Goal: Task Accomplishment & Management: Complete application form

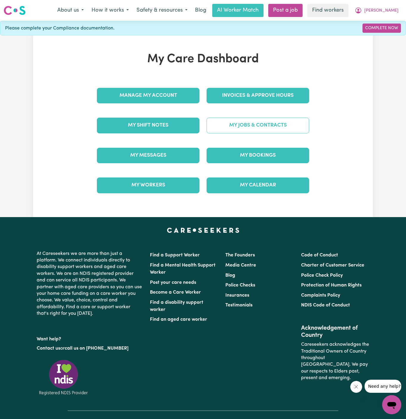
click at [272, 123] on link "My Jobs & Contracts" at bounding box center [258, 126] width 103 height 16
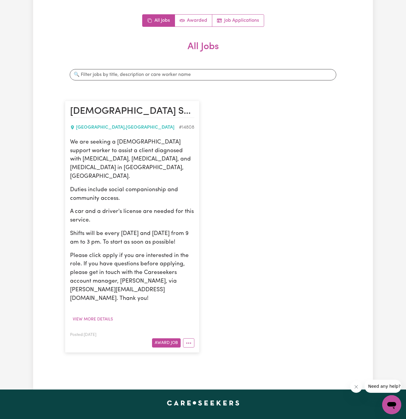
scroll to position [151, 0]
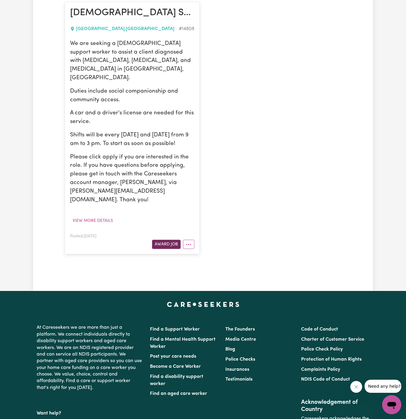
click at [168, 240] on button "Award Job" at bounding box center [166, 244] width 29 height 9
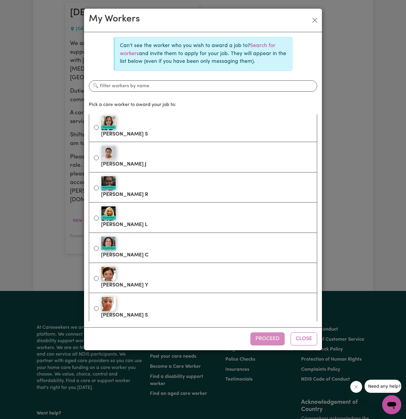
scroll to position [0, 0]
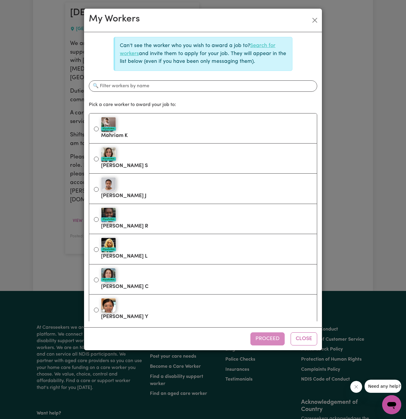
click at [261, 47] on link "Search for workers" at bounding box center [198, 49] width 156 height 13
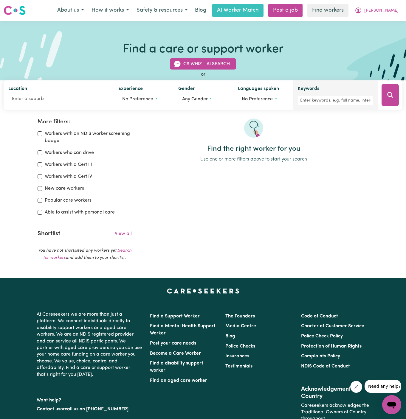
click at [349, 94] on div "Keywords" at bounding box center [335, 95] width 75 height 20
click at [348, 98] on input "Keywords" at bounding box center [335, 100] width 75 height 9
type input "mercy"
click at [391, 97] on icon "Search" at bounding box center [390, 95] width 7 height 7
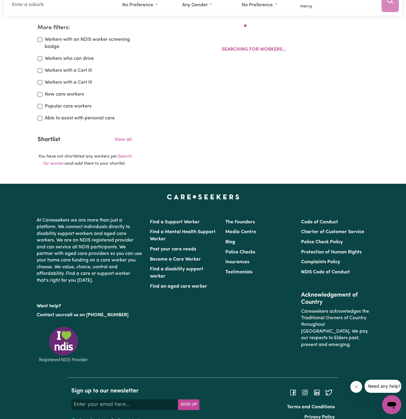
scroll to position [99, 0]
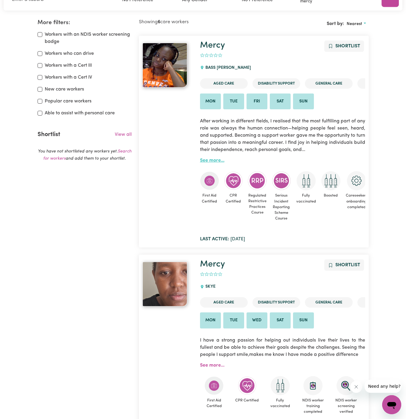
click at [210, 161] on link "See more..." at bounding box center [212, 160] width 24 height 5
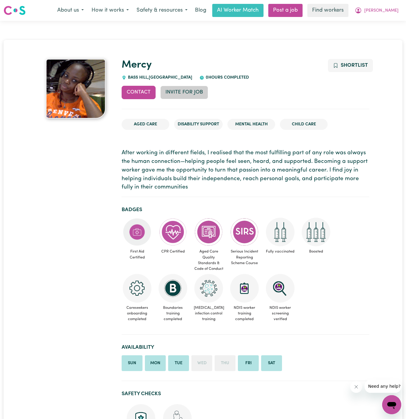
click at [187, 92] on button "Invite for Job" at bounding box center [184, 92] width 48 height 13
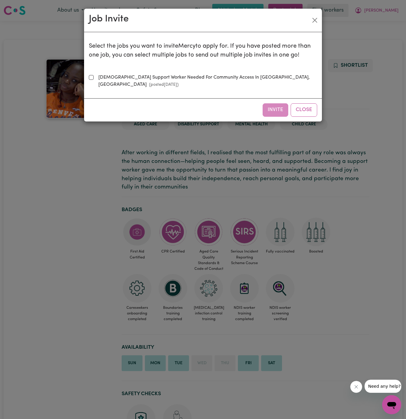
drag, startPoint x: 101, startPoint y: 78, endPoint x: 113, endPoint y: 78, distance: 11.6
click at [101, 78] on label "Female Support Worker Needed For Community Access In Fairfield, NSW (posted Aug…" at bounding box center [206, 81] width 221 height 14
click at [94, 78] on input "Female Support Worker Needed For Community Access In Fairfield, NSW (posted Aug…" at bounding box center [91, 77] width 5 height 5
checkbox input "true"
click at [275, 103] on button "Invite" at bounding box center [276, 109] width 26 height 13
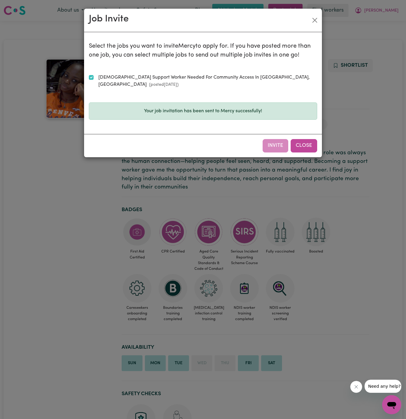
click at [312, 140] on button "Close" at bounding box center [304, 145] width 27 height 13
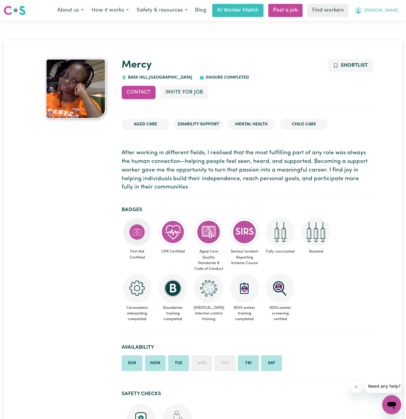
click at [389, 9] on span "[PERSON_NAME]" at bounding box center [381, 10] width 34 height 7
click at [380, 25] on link "My Dashboard" at bounding box center [378, 23] width 47 height 11
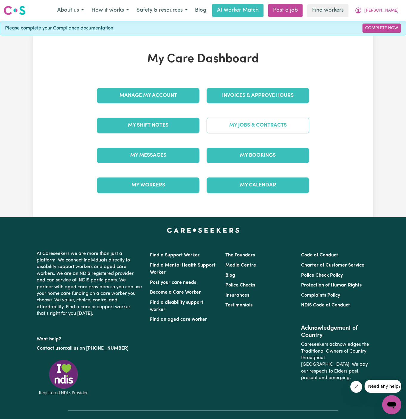
click at [256, 123] on link "My Jobs & Contracts" at bounding box center [258, 126] width 103 height 16
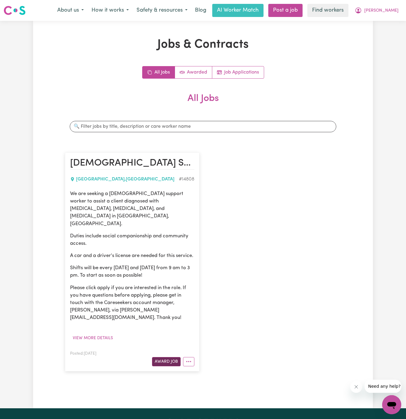
click at [166, 357] on button "Award Job" at bounding box center [166, 361] width 29 height 9
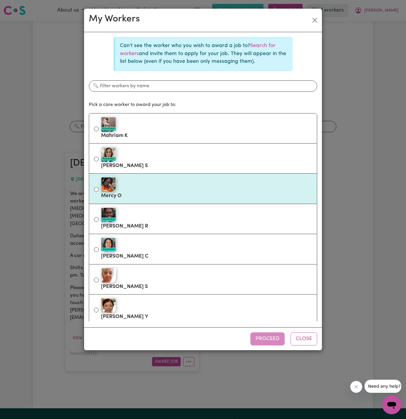
click at [173, 192] on label "Mercy O" at bounding box center [206, 188] width 211 height 25
click at [99, 192] on input "Mercy O" at bounding box center [96, 189] width 5 height 5
radio input "true"
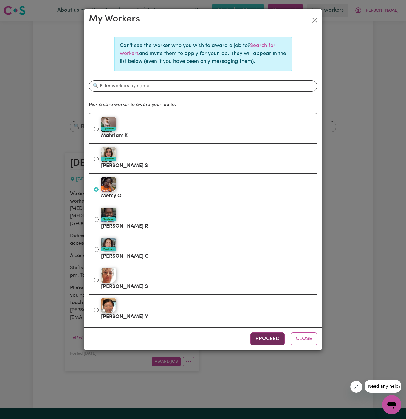
click at [266, 343] on button "Proceed" at bounding box center [267, 339] width 34 height 13
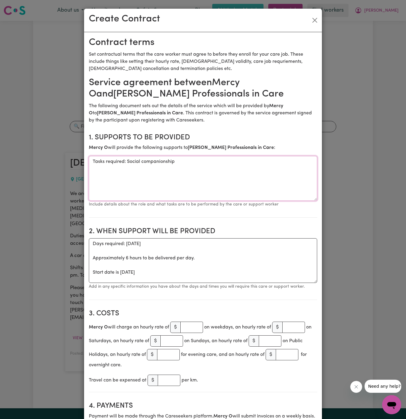
click at [131, 188] on textarea "Tasks required: Social companionship" at bounding box center [203, 178] width 228 height 45
drag, startPoint x: 126, startPoint y: 161, endPoint x: 72, endPoint y: 161, distance: 53.7
click at [72, 161] on div "Create Contract Contract terms Set contractual terms that the care worker must …" at bounding box center [203, 209] width 406 height 419
click at [116, 164] on textarea "Social companionship" at bounding box center [203, 178] width 228 height 45
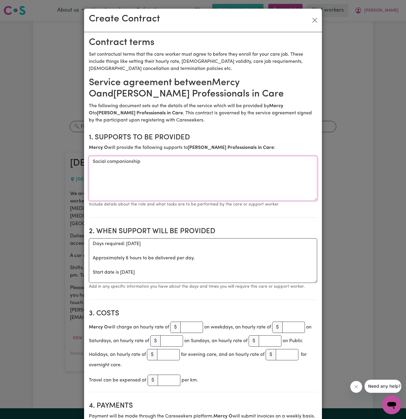
click at [116, 164] on textarea "Social companionship" at bounding box center [203, 178] width 228 height 45
paste textarea "social companionship and community access."
type textarea "social companionship and community access."
click at [145, 265] on textarea "Days required: tuesday Approximately 6 hours to be delivered per day. Start dat…" at bounding box center [203, 261] width 228 height 45
drag, startPoint x: 91, startPoint y: 273, endPoint x: 89, endPoint y: 247, distance: 26.0
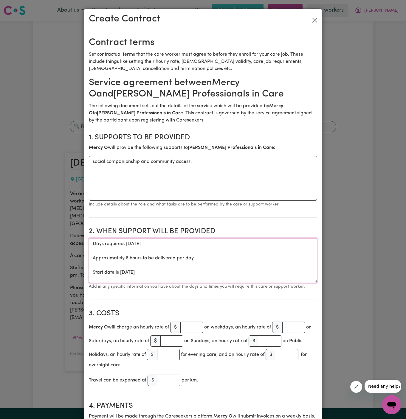
click at [89, 247] on textarea "Days required: tuesday Approximately 6 hours to be delivered per day. Start dat…" at bounding box center [203, 261] width 228 height 45
click at [129, 247] on textarea "Start date is Tuesday 5 August 2025" at bounding box center [203, 261] width 228 height 45
click at [127, 245] on textarea "Start date is Friiday 5 August 2025" at bounding box center [203, 261] width 228 height 45
drag, startPoint x: 283, startPoint y: 253, endPoint x: 275, endPoint y: 253, distance: 7.5
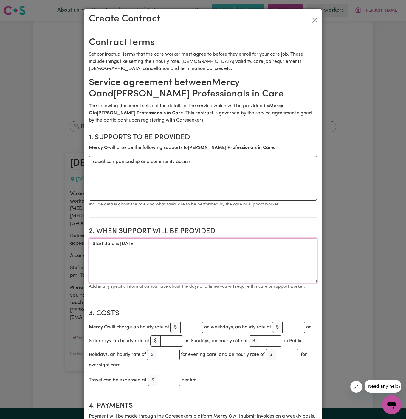
click at [275, 253] on textarea "Start date is Friday 5 August 2025" at bounding box center [203, 261] width 228 height 45
click at [137, 245] on textarea "Start date is Friday 5 August 2025" at bounding box center [203, 261] width 228 height 45
click at [198, 243] on textarea "Start date is Friday 15 August 2025" at bounding box center [203, 261] width 228 height 45
click at [221, 247] on textarea "Start date is Friday 15 August 2025 from 10 am to 2 pm" at bounding box center [203, 261] width 228 height 45
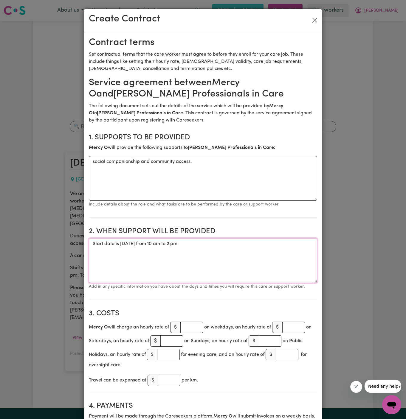
click at [207, 257] on textarea "Start date is Friday 15 August 2025 from 10 am to 2 pm" at bounding box center [203, 261] width 228 height 45
click at [250, 246] on textarea "Start date is Friday 15 August 2025 from 10 am to 2 pm" at bounding box center [203, 261] width 228 height 45
click at [177, 211] on section "1. Supports to be provided Mercy O will provide the following supports to Natas…" at bounding box center [203, 173] width 228 height 89
drag, startPoint x: 120, startPoint y: 243, endPoint x: 66, endPoint y: 245, distance: 54.0
click at [66, 245] on div "Create Contract Contract terms Set contractual terms that the care worker must …" at bounding box center [203, 209] width 406 height 419
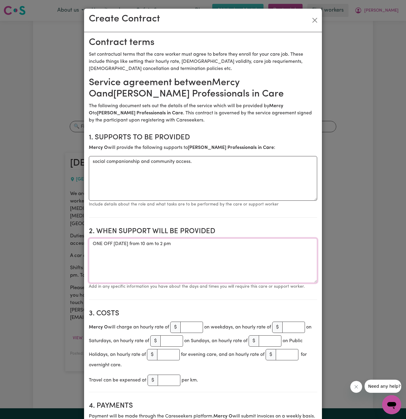
click at [151, 245] on textarea "ONE OFF Friday 15 August 2025 from 10 am to 2 pm" at bounding box center [203, 261] width 228 height 45
click at [196, 262] on textarea "ONE OFF Friday 15 August 2025, from 10 am to 2 pm" at bounding box center [203, 261] width 228 height 45
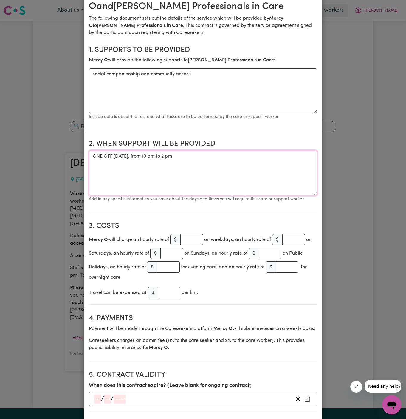
type textarea "ONE OFF Friday 15 August 2025, from 10 am to 2 pm"
click at [192, 238] on input "number" at bounding box center [191, 239] width 23 height 11
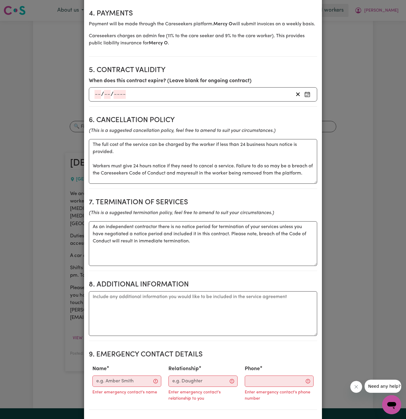
scroll to position [400, 0]
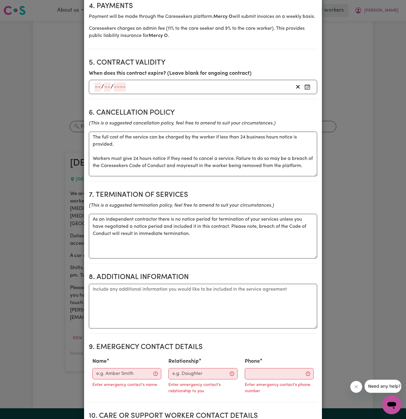
type input "40"
click at [205, 290] on textarea "Additional information" at bounding box center [203, 306] width 228 height 45
click at [205, 297] on textarea "Additional information" at bounding box center [203, 306] width 228 height 45
click at [188, 234] on textarea "As an independent contractor there is no notice period for termination of your …" at bounding box center [203, 236] width 228 height 45
click at [189, 235] on textarea "As an independent contractor there is no notice period for termination of your …" at bounding box center [203, 236] width 228 height 45
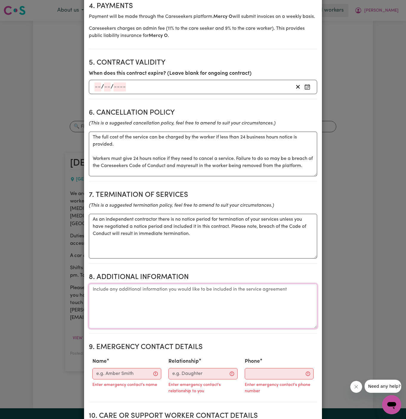
click at [190, 305] on textarea "Additional information" at bounding box center [203, 306] width 228 height 45
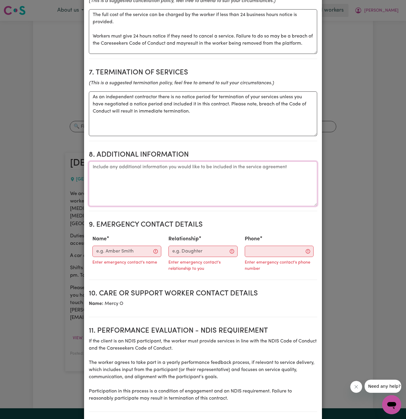
scroll to position [548, 0]
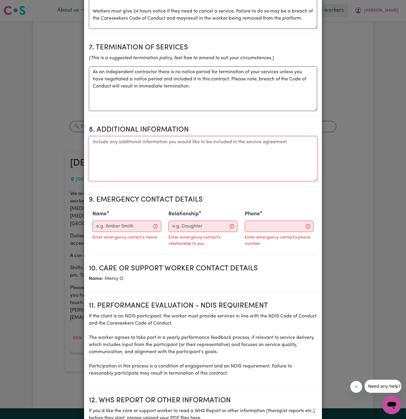
click at [147, 159] on textarea "Additional information" at bounding box center [203, 159] width 228 height 45
click at [125, 227] on input "Name" at bounding box center [126, 226] width 69 height 11
click at [222, 141] on textarea "Additional information" at bounding box center [203, 159] width 228 height 45
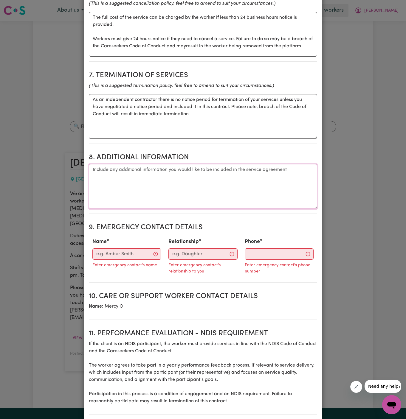
scroll to position [521, 0]
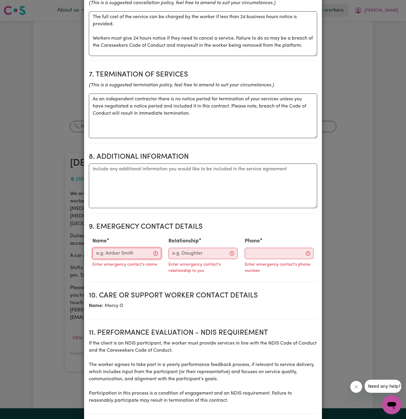
click at [134, 252] on input "Name" at bounding box center [126, 253] width 69 height 11
paste input "Trish (02) 7227 7390"
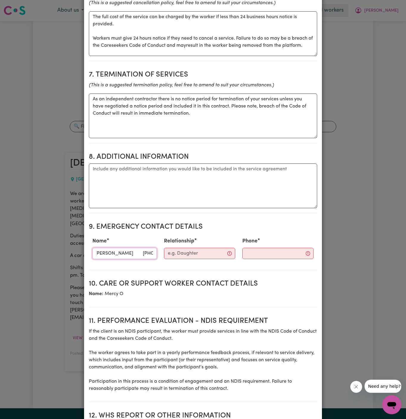
scroll to position [0, 1]
drag, startPoint x: 112, startPoint y: 253, endPoint x: 205, endPoint y: 253, distance: 93.0
click at [205, 253] on div "Name Trish (02) 7227 7390 Relationship Phone" at bounding box center [203, 248] width 228 height 26
type input "Trish"
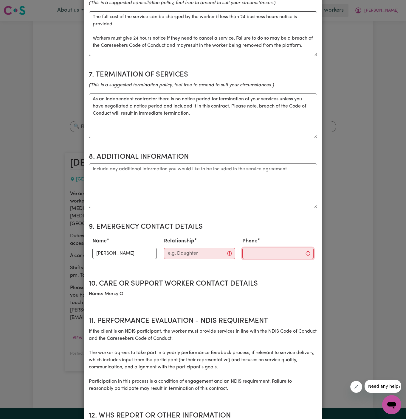
click at [259, 253] on input "Phone" at bounding box center [277, 253] width 71 height 11
paste input "(02) 7227 7390"
type input "(02) 7227 7390"
click at [188, 248] on input "Relationship" at bounding box center [201, 253] width 72 height 11
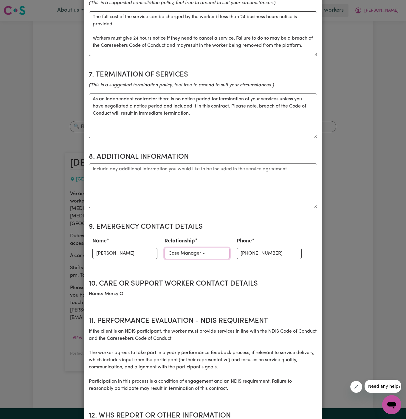
paste input "Professionals In care"
type input "Case Manager - Professionals In care"
click at [217, 269] on section "Service agreement between Mercy O and Natasha Professionals in Care The followi…" at bounding box center [203, 16] width 228 height 919
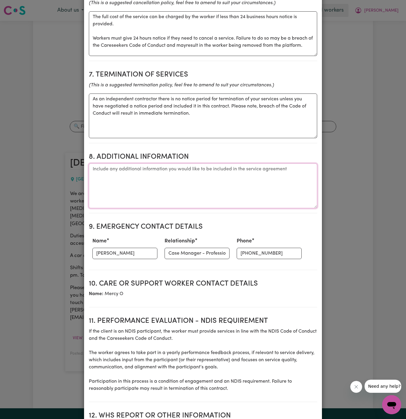
click at [153, 189] on textarea "Additional information" at bounding box center [203, 186] width 228 height 45
paste textarea "13 Evans Street, Fairfield Heights. Fair Field."
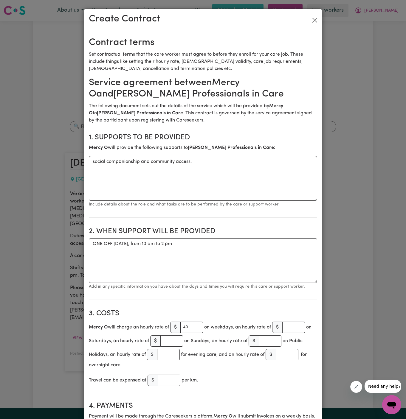
type textarea "Client's Address: 13 Evans Street, Fairfield Heights. Fair Field, NSW"
click at [189, 181] on textarea "social companionship and community access." at bounding box center [203, 178] width 228 height 45
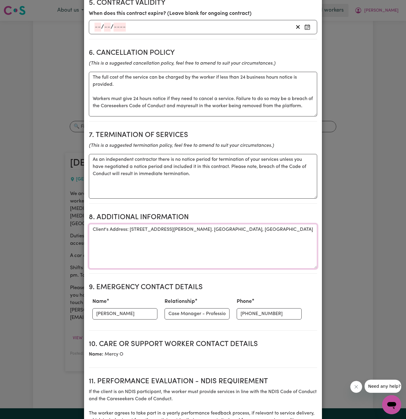
click at [204, 228] on textarea "Client's Address: 13 Evans Street, Fairfield Heights. Fair Field, NSW" at bounding box center [203, 246] width 228 height 45
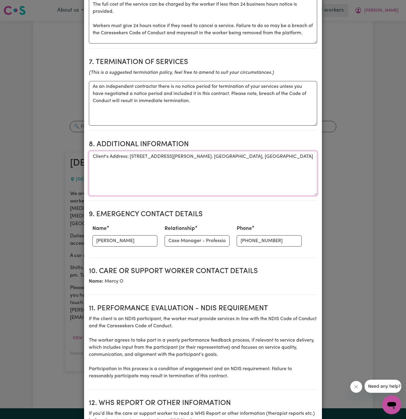
scroll to position [619, 0]
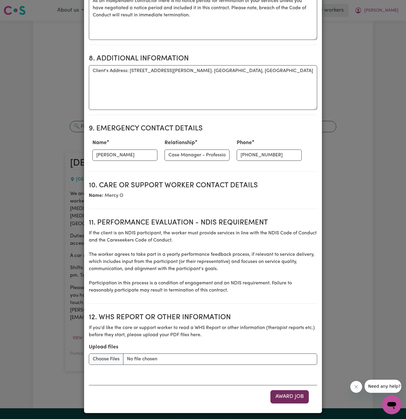
click at [291, 395] on button "Award Job" at bounding box center [289, 397] width 38 height 13
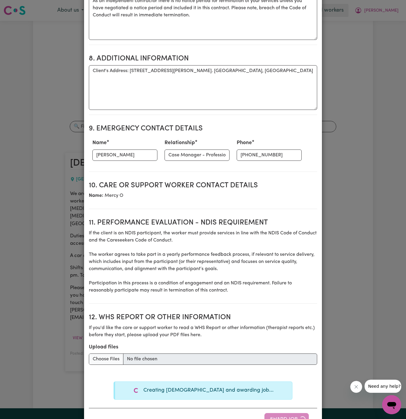
type textarea "Tasks required: Social companionship"
type textarea "Days required: tuesday Approximately 6 hours to be delivered per day. Start dat…"
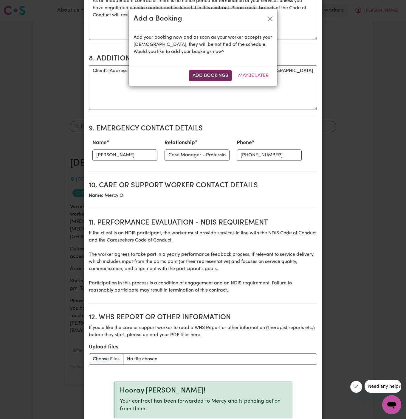
click at [205, 78] on button "Add Bookings" at bounding box center [210, 75] width 43 height 11
type textarea "Tasks required: Social companionship"
type textarea "Days required: tuesday Approximately 6 hours to be delivered per day. Start dat…"
type textarea "The full cost of the service can be charged by the worker if less than 24 busin…"
type textarea "As an independent contractor there is no notice period for termination of your …"
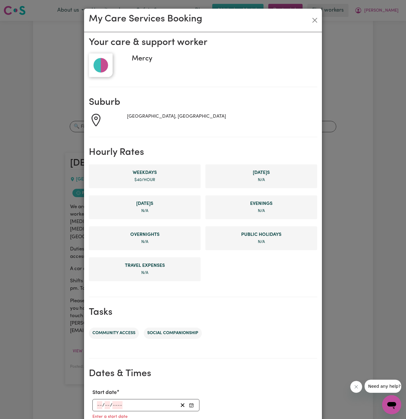
scroll to position [137, 0]
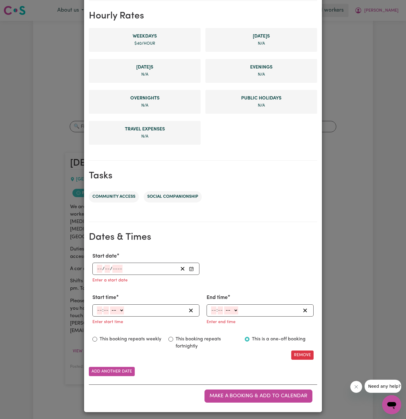
click at [99, 268] on input "number" at bounding box center [99, 269] width 5 height 8
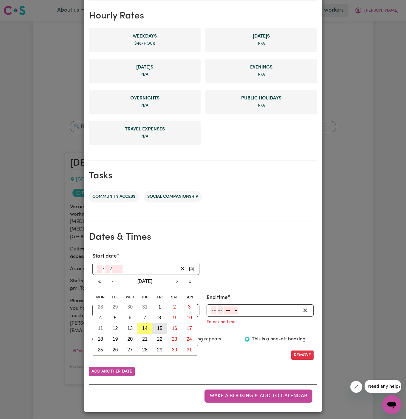
click at [162, 331] on button "15" at bounding box center [159, 328] width 15 height 11
type input "2025-08-15"
type input "15"
type input "8"
type input "2025"
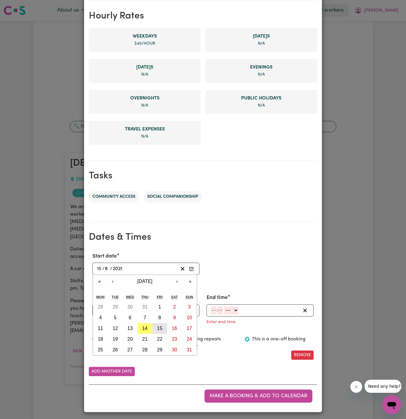
scroll to position [125, 0]
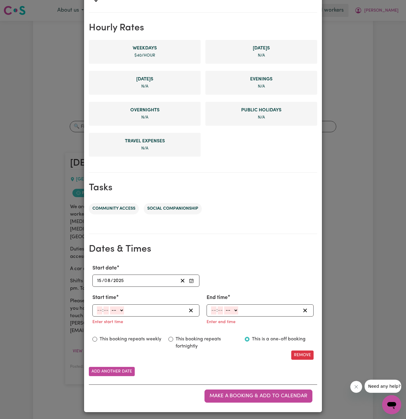
click at [98, 309] on input "number" at bounding box center [99, 311] width 5 height 8
type input "10"
type input "00"
click at [117, 312] on select "-- AM PM" at bounding box center [118, 311] width 14 height 8
select select "am"
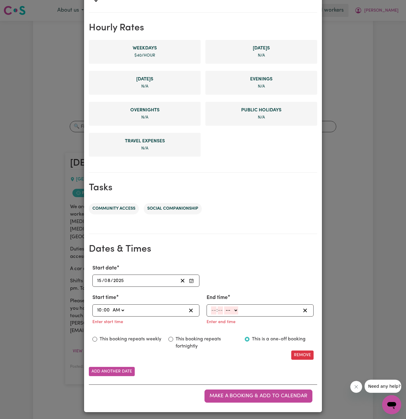
click at [111, 307] on select "-- AM PM" at bounding box center [118, 311] width 14 height 8
type input "10:00"
type input "0"
click at [213, 309] on input "number" at bounding box center [213, 311] width 5 height 8
type input "2"
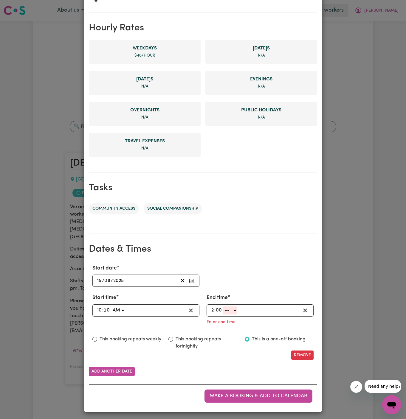
type input "00"
click at [237, 313] on select "-- AM PM" at bounding box center [230, 311] width 14 height 8
select select "pm"
click at [223, 315] on select "-- AM PM" at bounding box center [230, 311] width 14 height 8
type input "14:00"
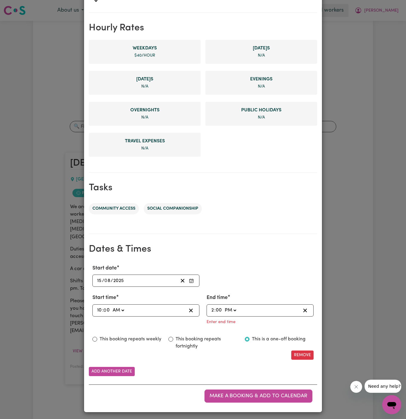
type input "0"
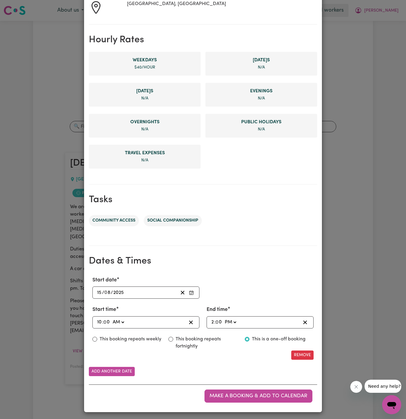
click at [263, 297] on div "Start date 2025-08-15 15 / 0 8 / 2025 « ‹ August 2025 › » Mon Tue Wed Thu Fri S…" at bounding box center [203, 288] width 228 height 22
click at [249, 390] on button "Make a booking & add to calendar" at bounding box center [259, 396] width 108 height 13
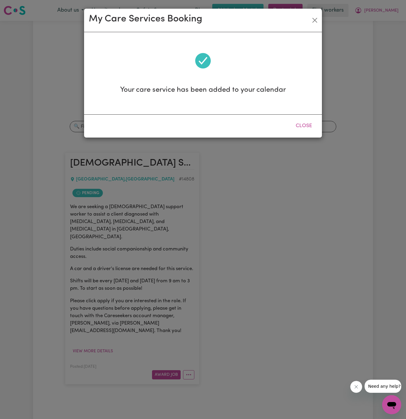
scroll to position [0, 0]
click at [311, 122] on button "Close" at bounding box center [304, 126] width 27 height 13
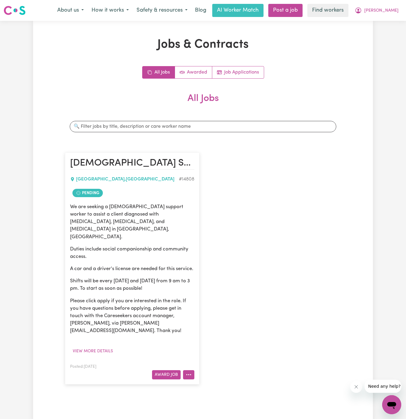
click at [187, 372] on icon "More options" at bounding box center [189, 375] width 6 height 6
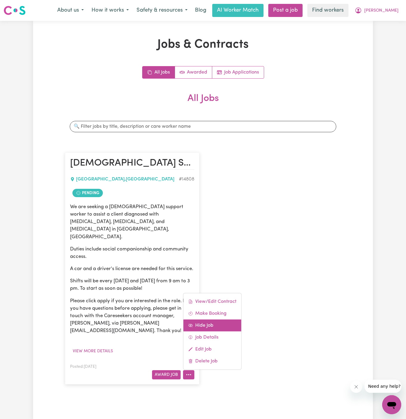
click at [213, 320] on link "Hide Job" at bounding box center [212, 326] width 58 height 12
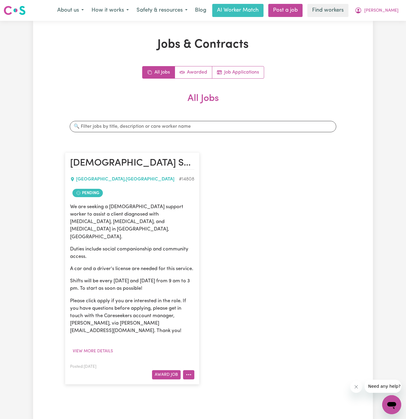
click at [187, 371] on button "More options" at bounding box center [188, 375] width 11 height 9
click at [189, 372] on icon "More options" at bounding box center [189, 375] width 6 height 6
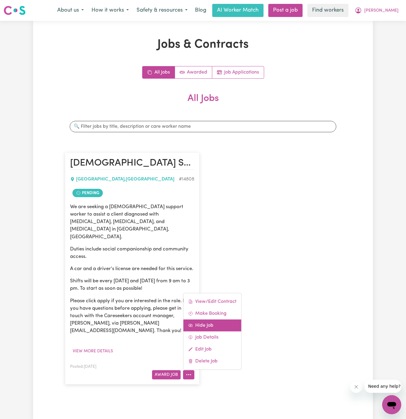
click at [205, 320] on link "Hide Job" at bounding box center [212, 326] width 58 height 12
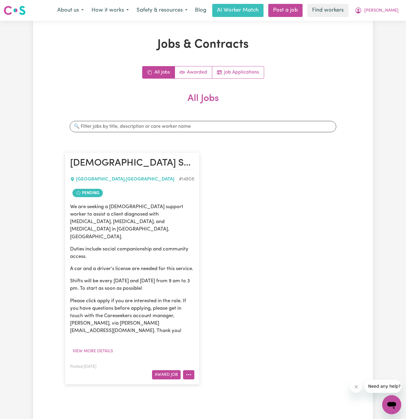
click at [189, 371] on button "More options" at bounding box center [188, 375] width 11 height 9
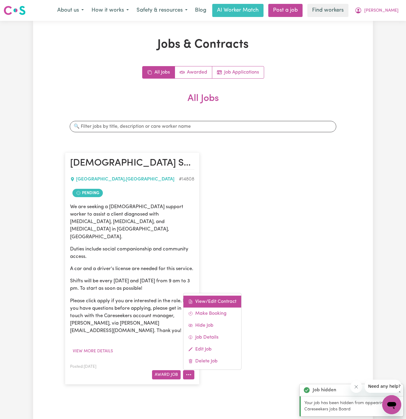
click at [216, 296] on link "View/Edit Contract" at bounding box center [212, 302] width 58 height 12
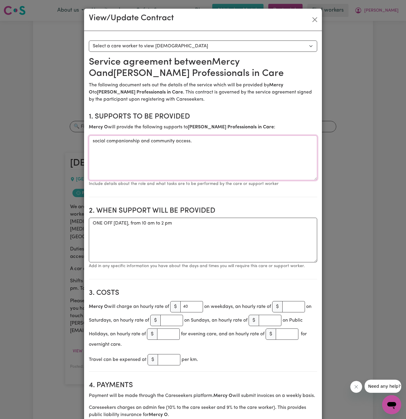
click at [139, 140] on textarea "social companionship and community access." at bounding box center [203, 158] width 228 height 45
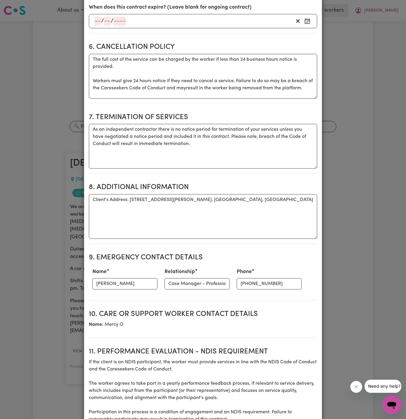
scroll to position [528, 0]
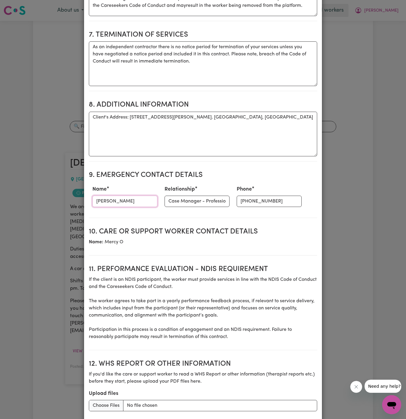
click at [123, 202] on input "Trish" at bounding box center [124, 201] width 65 height 11
click at [237, 196] on input "(02) 7227 7390" at bounding box center [269, 201] width 65 height 11
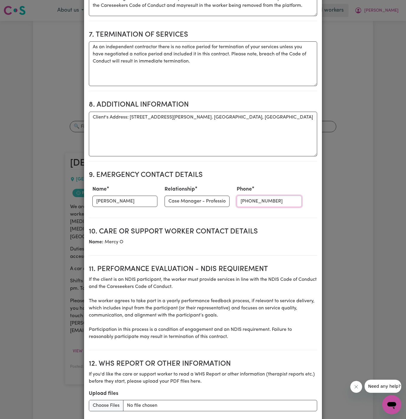
click at [237, 196] on input "(02) 7227 7390" at bounding box center [269, 201] width 65 height 11
drag, startPoint x: 129, startPoint y: 117, endPoint x: 276, endPoint y: 119, distance: 147.0
click at [276, 119] on textarea "Client's Address: 13 Evans Street, Fairfield Heights. Fair Field, NSW" at bounding box center [203, 134] width 228 height 45
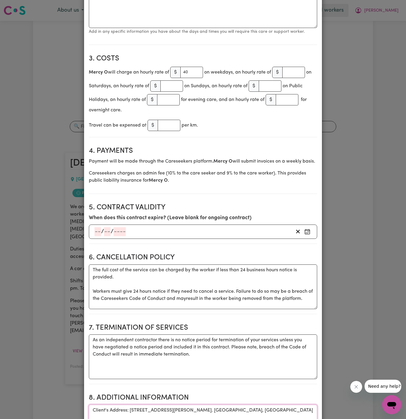
scroll to position [199, 0]
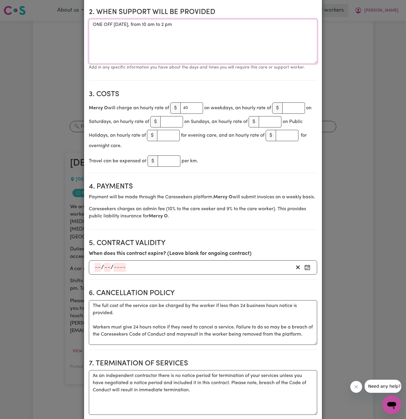
click at [131, 23] on textarea "ONE OFF Friday 15 August 2025, from 10 am to 2 pm" at bounding box center [203, 41] width 228 height 45
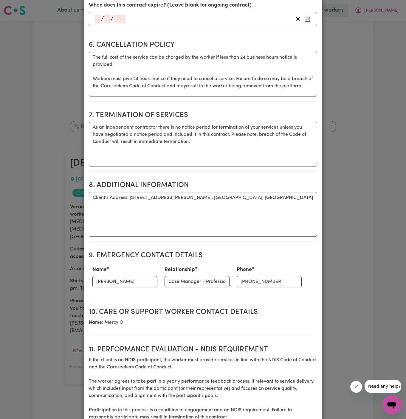
scroll to position [441, 0]
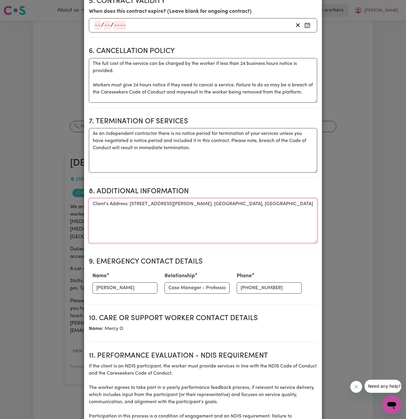
drag, startPoint x: 129, startPoint y: 204, endPoint x: 280, endPoint y: 203, distance: 151.5
click at [280, 203] on textarea "Client's Address: 13 Evans Street, Fairfield Heights. Fair Field, NSW" at bounding box center [203, 221] width 228 height 45
click at [245, 207] on textarea "Client's Address: 13 Evans Street, Fairfield Heights. Fair Field, NSW" at bounding box center [203, 221] width 228 height 45
click at [242, 209] on textarea "Client's Address: 13 Evans Street, Fairfield Heights. Fairfield, NSW" at bounding box center [203, 221] width 228 height 45
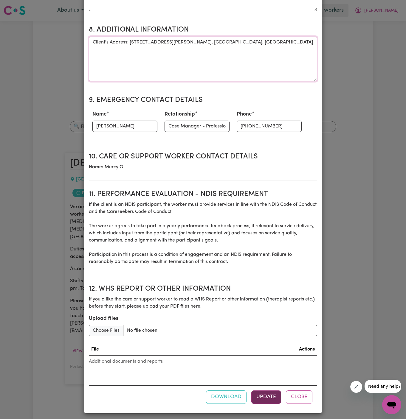
type textarea "Client's Address: 13 Evans Street, Fairfield Heights. Fairfield, NSW"
click at [266, 395] on button "Update" at bounding box center [266, 397] width 30 height 13
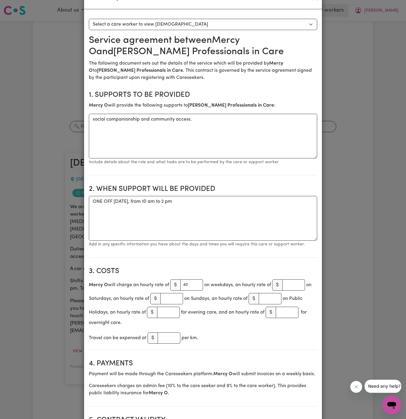
scroll to position [0, 0]
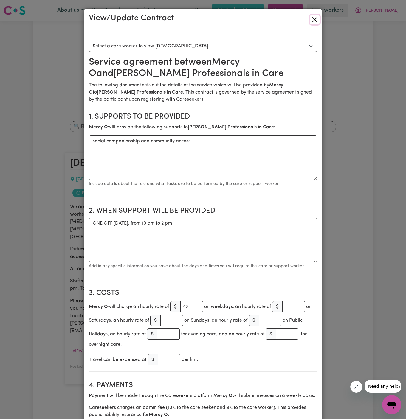
click at [314, 22] on button "Close" at bounding box center [315, 20] width 10 height 10
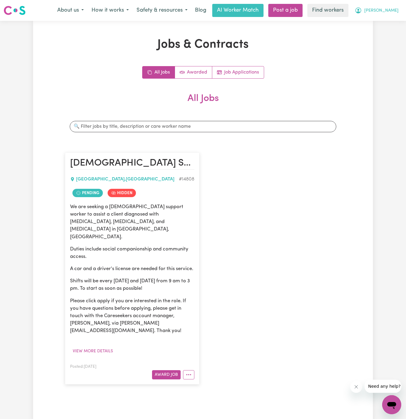
click at [394, 12] on span "[PERSON_NAME]" at bounding box center [381, 10] width 34 height 7
click at [388, 20] on link "My Dashboard" at bounding box center [378, 23] width 47 height 11
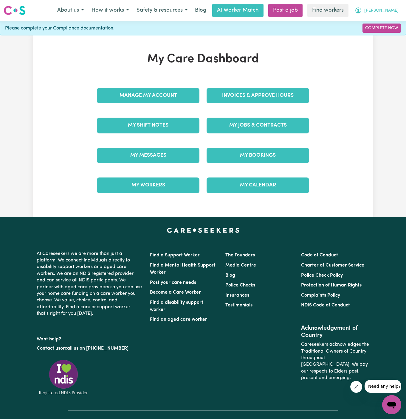
click at [391, 10] on span "[PERSON_NAME]" at bounding box center [381, 10] width 34 height 7
click at [391, 34] on link "Logout" at bounding box center [378, 34] width 47 height 11
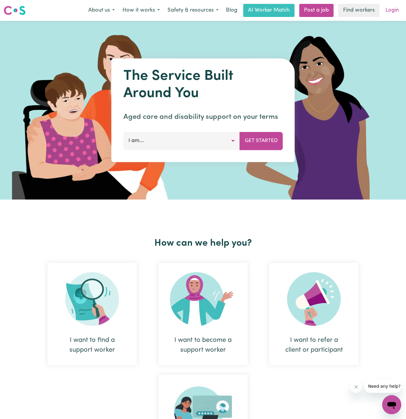
click at [391, 7] on link "Login" at bounding box center [392, 10] width 21 height 13
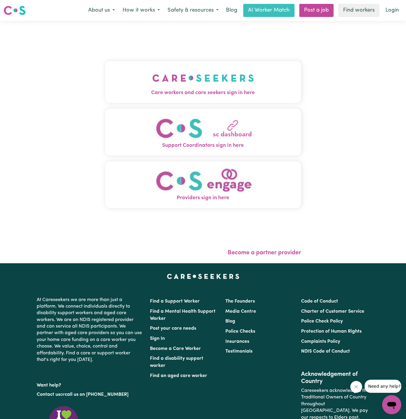
click at [243, 86] on img "Care workers and care seekers sign in here" at bounding box center [203, 78] width 102 height 22
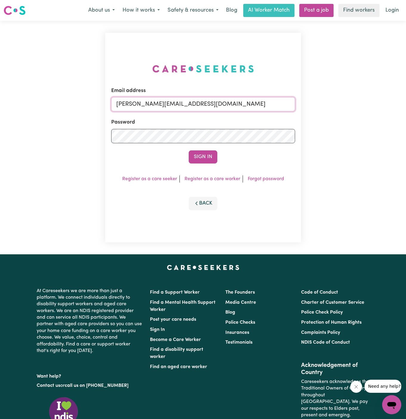
click at [262, 100] on input "[PERSON_NAME][EMAIL_ADDRESS][DOMAIN_NAME]" at bounding box center [203, 104] width 184 height 14
click at [244, 103] on input "[PERSON_NAME][EMAIL_ADDRESS][DOMAIN_NAME]" at bounding box center [203, 104] width 184 height 14
drag, startPoint x: 163, startPoint y: 105, endPoint x: 334, endPoint y: 108, distance: 170.9
click at [334, 108] on div "Email address superuser~BarbaraMakomaskaYSHCP@careseekers.com.au Password Sign …" at bounding box center [203, 138] width 406 height 234
click at [175, 101] on input "superuser~BarbaraMakomaskaYSHCP@careseekers.com.au" at bounding box center [203, 104] width 184 height 14
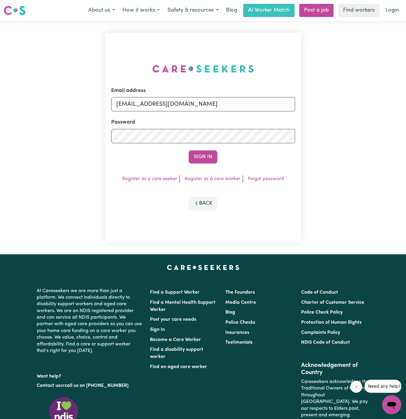
drag, startPoint x: 146, startPoint y: 104, endPoint x: 338, endPoint y: 103, distance: 191.4
click at [338, 103] on div "Email address superuser~BarbaraMakomaskaYSHCP@careseekers.com.au Password Sign …" at bounding box center [203, 138] width 406 height 234
type input "superuser~MadhuSinghalVC@careseekers.com.au"
click at [205, 166] on div "Email address superuser~MadhuSinghalVC@careseekers.com.au Password Sign In Regi…" at bounding box center [203, 138] width 196 height 210
click at [196, 156] on button "Sign In" at bounding box center [203, 157] width 29 height 13
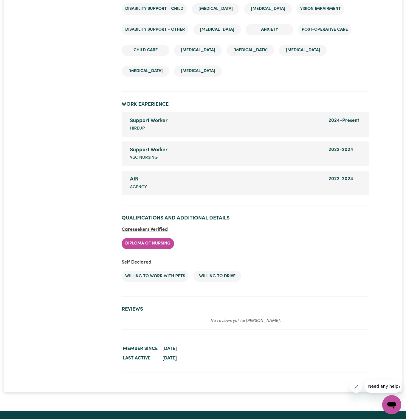
scroll to position [1044, 0]
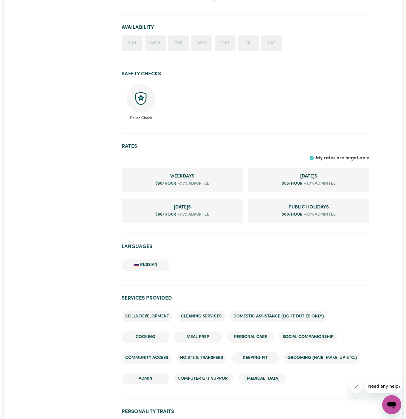
scroll to position [68, 0]
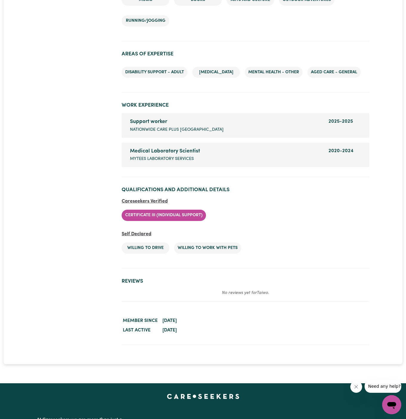
scroll to position [973, 0]
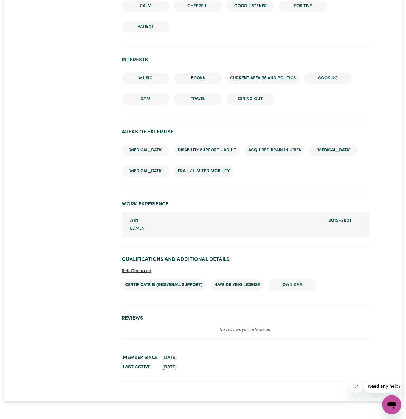
scroll to position [760, 0]
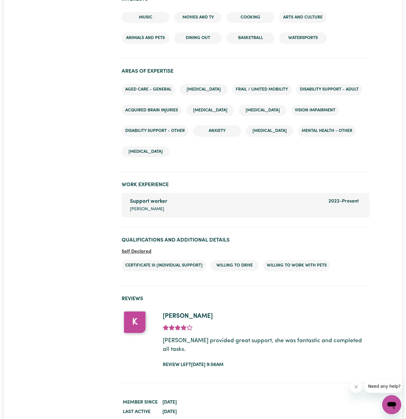
scroll to position [792, 0]
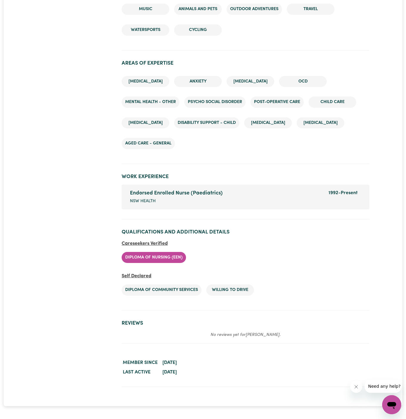
scroll to position [860, 0]
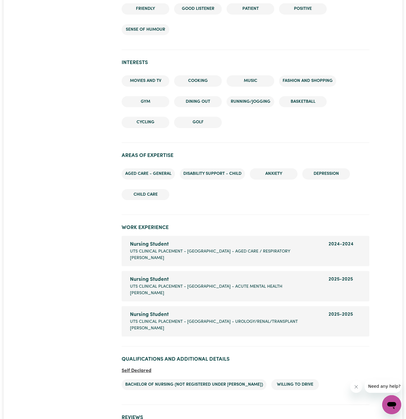
scroll to position [740, 0]
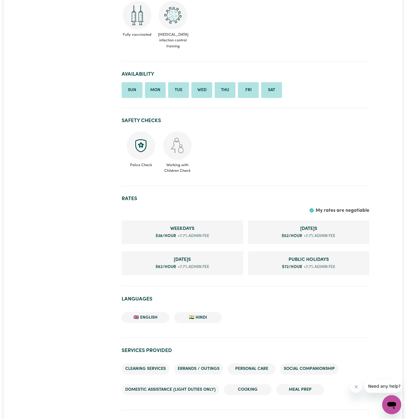
scroll to position [248, 0]
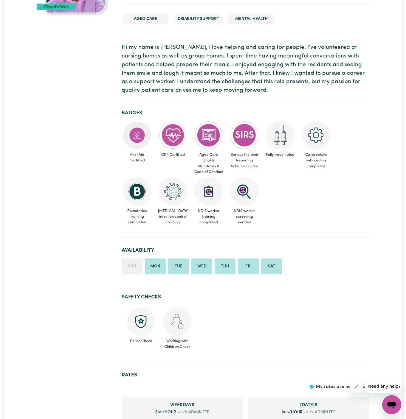
scroll to position [143, 0]
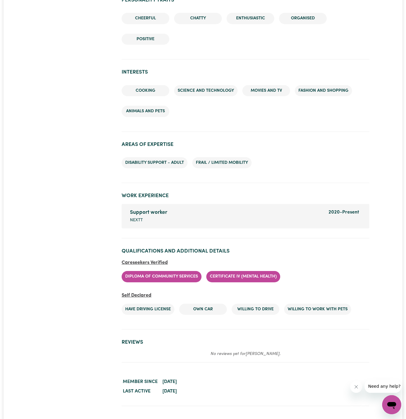
scroll to position [646, 0]
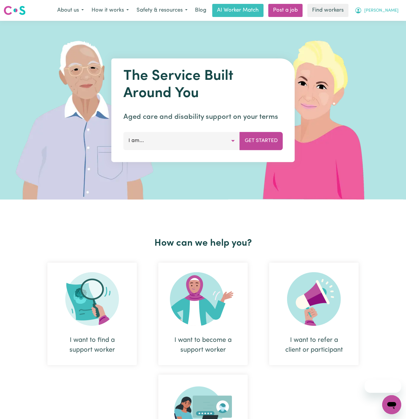
click at [389, 11] on span "[PERSON_NAME]" at bounding box center [381, 10] width 34 height 7
click at [377, 34] on link "Logout" at bounding box center [378, 34] width 47 height 11
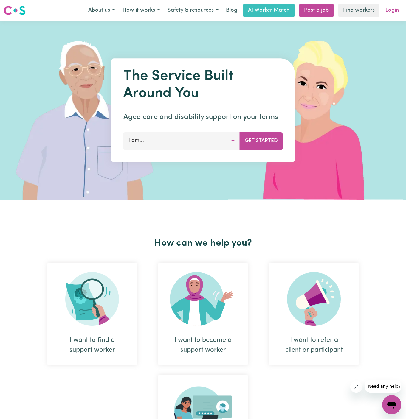
click at [393, 13] on link "Login" at bounding box center [392, 10] width 21 height 13
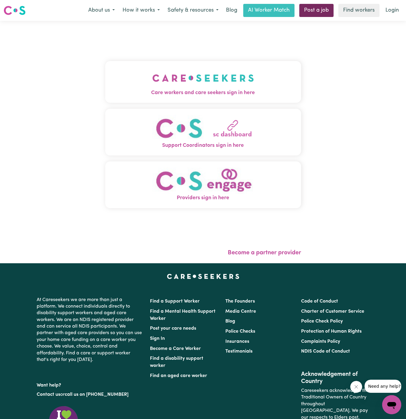
click at [317, 9] on link "Post a job" at bounding box center [316, 10] width 34 height 13
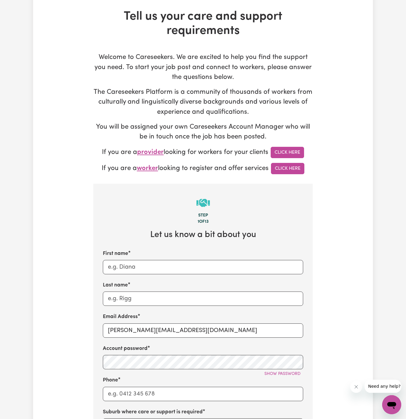
scroll to position [32, 0]
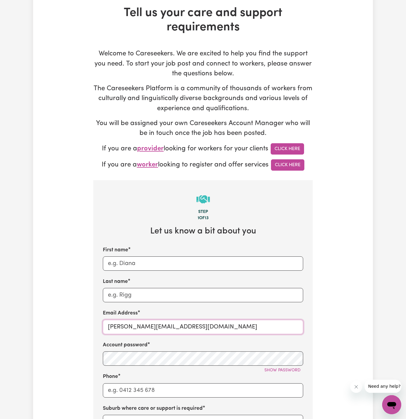
click at [157, 327] on input "[PERSON_NAME][EMAIL_ADDRESS][DOMAIN_NAME]" at bounding box center [203, 327] width 200 height 14
drag, startPoint x: 123, startPoint y: 327, endPoint x: 228, endPoint y: 324, distance: 105.9
click at [228, 324] on input "[PERSON_NAME][EMAIL_ADDRESS][DOMAIN_NAME]" at bounding box center [203, 327] width 200 height 14
click at [156, 322] on input "[PERSON_NAME][EMAIL_ADDRESS][DOMAIN_NAME]" at bounding box center [203, 327] width 200 height 14
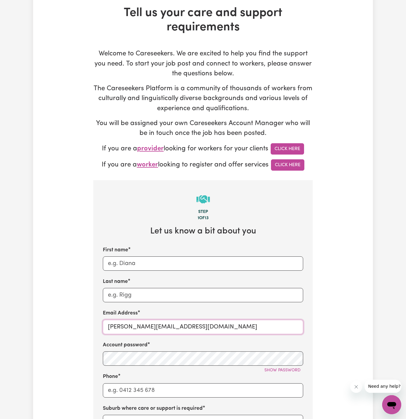
click at [156, 322] on input "[PERSON_NAME][EMAIL_ADDRESS][DOMAIN_NAME]" at bounding box center [203, 327] width 200 height 14
paste input "[EMAIL_ADDRESS][DOMAIN_NAME] |"
click at [134, 326] on input "[EMAIL_ADDRESS][DOMAIN_NAME]" at bounding box center [203, 327] width 200 height 14
drag, startPoint x: 145, startPoint y: 326, endPoint x: 103, endPoint y: 326, distance: 41.7
click at [103, 326] on input "[EMAIL_ADDRESS][DOMAIN_NAME]" at bounding box center [203, 327] width 200 height 14
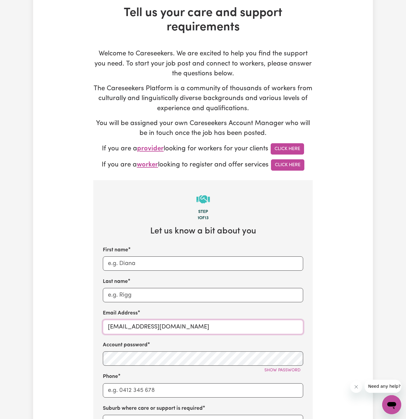
paste input "Penrith1"
type input "[EMAIL_ADDRESS][DOMAIN_NAME]"
click at [137, 262] on input "First name" at bounding box center [203, 264] width 200 height 14
paste input "ClientPenrith"
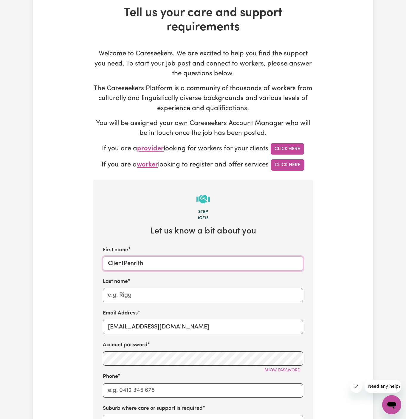
click at [123, 262] on input "ClientPenrith" at bounding box center [203, 264] width 200 height 14
type input "Client [GEOGRAPHIC_DATA]"
click at [179, 297] on input "Last name" at bounding box center [203, 295] width 200 height 14
paste input "Chosen Family"
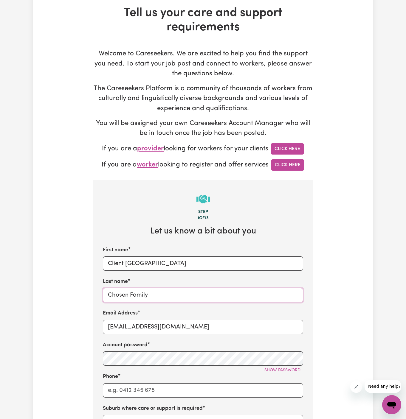
click at [123, 288] on input "Chosen Family" at bounding box center [203, 295] width 200 height 14
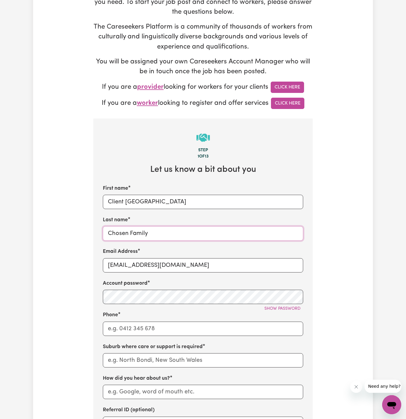
scroll to position [132, 0]
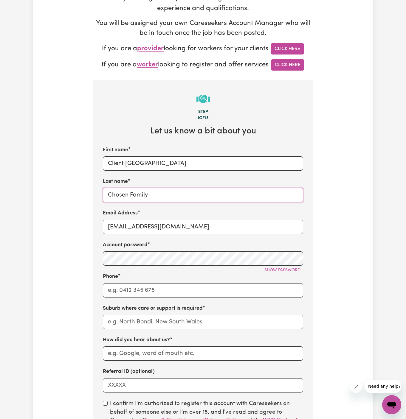
type input "Chosen Family"
click at [123, 291] on input "Phone" at bounding box center [203, 291] width 200 height 14
type input "1300765465"
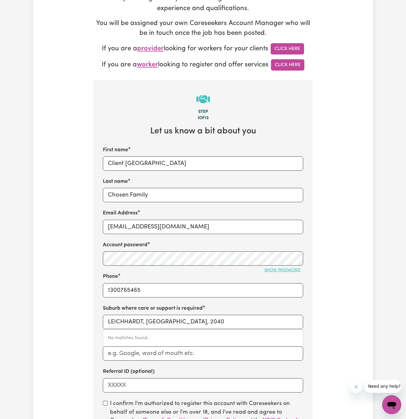
click at [270, 270] on span "Show password" at bounding box center [282, 270] width 36 height 4
click at [179, 321] on input "LEICHHARDT, [GEOGRAPHIC_DATA], 2040" at bounding box center [203, 322] width 200 height 14
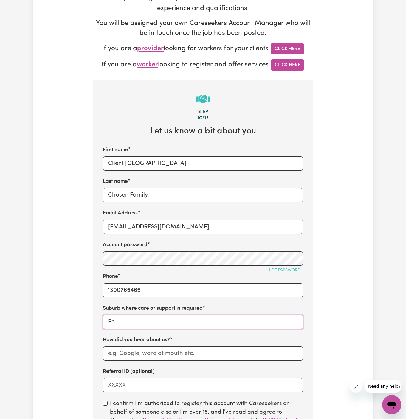
type input "Pen"
type input "[GEOGRAPHIC_DATA], [GEOGRAPHIC_DATA], 2145"
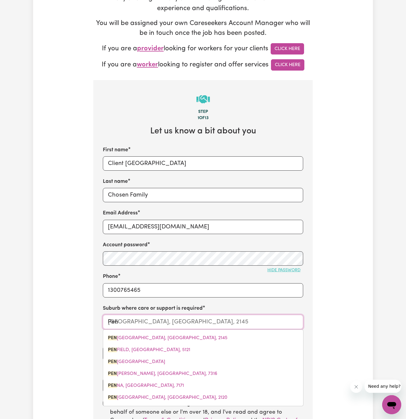
type input "Penr"
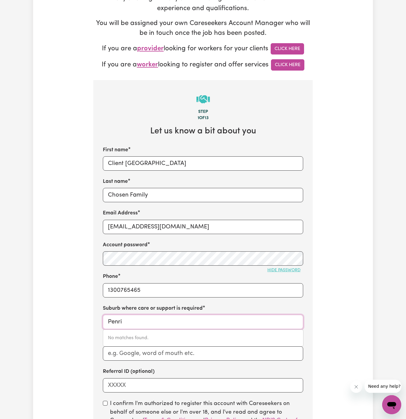
type input "Penrit"
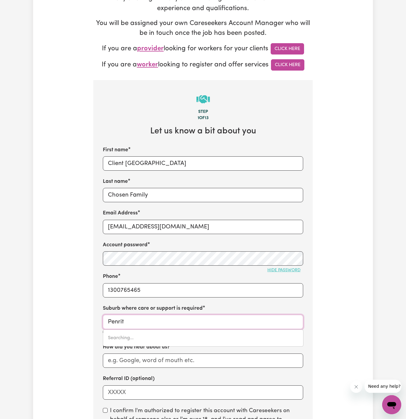
type input "PenritH, [GEOGRAPHIC_DATA], 2750"
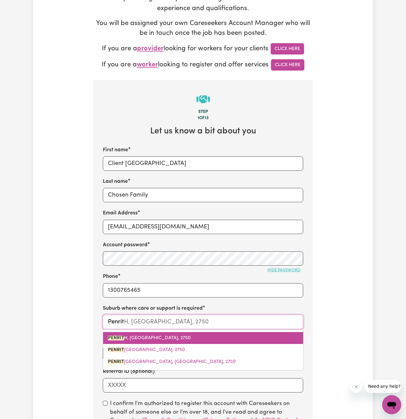
click at [157, 338] on span "PENRIT H, [GEOGRAPHIC_DATA], 2750" at bounding box center [149, 338] width 83 height 5
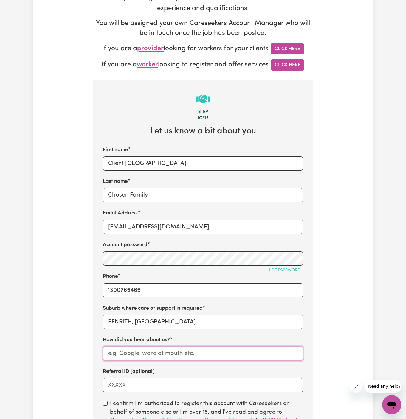
click at [135, 357] on input "How did you hear about us?" at bounding box center [203, 354] width 200 height 14
paste input "Chosen Family"
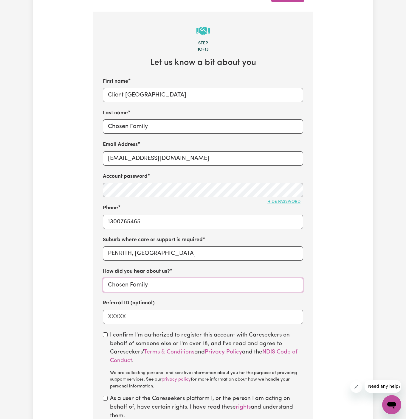
type input "Chosen Family"
click at [106, 337] on div "I confirm I'm authorized to register this account with Careseekers on behalf of…" at bounding box center [203, 361] width 200 height 59
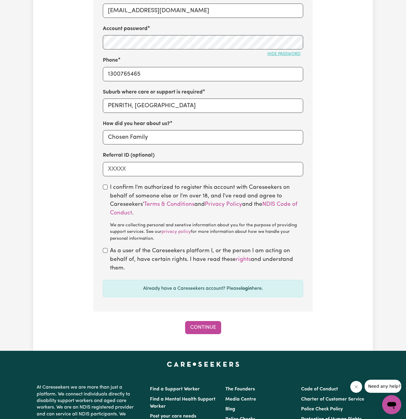
scroll to position [358, 0]
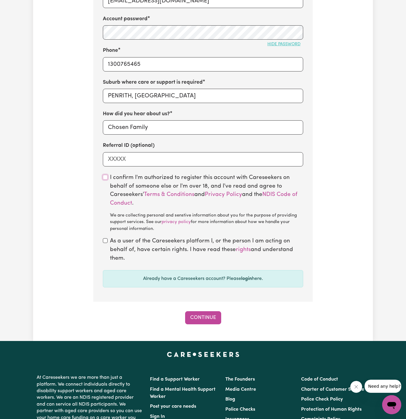
click at [104, 178] on input "checkbox" at bounding box center [105, 177] width 5 height 5
checkbox input "true"
click at [107, 239] on input "checkbox" at bounding box center [105, 241] width 5 height 5
checkbox input "true"
click at [206, 315] on button "Continue" at bounding box center [203, 318] width 36 height 13
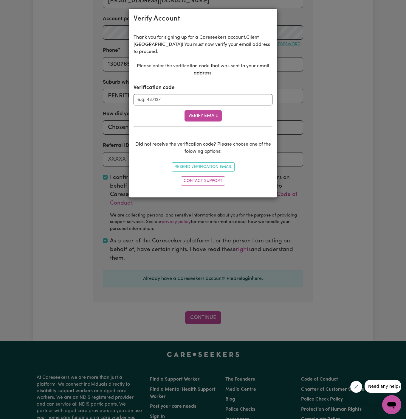
click at [181, 86] on div "Verification code" at bounding box center [203, 94] width 139 height 21
click at [181, 94] on input "Verification code" at bounding box center [203, 99] width 139 height 11
paste input "460647"
type input "460647"
click at [193, 110] on button "Verify Email" at bounding box center [203, 115] width 37 height 11
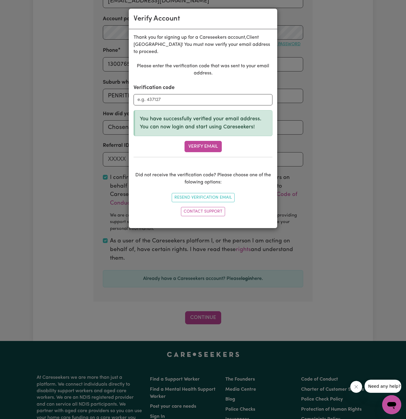
scroll to position [205, 0]
